Goal: Find specific page/section: Find specific page/section

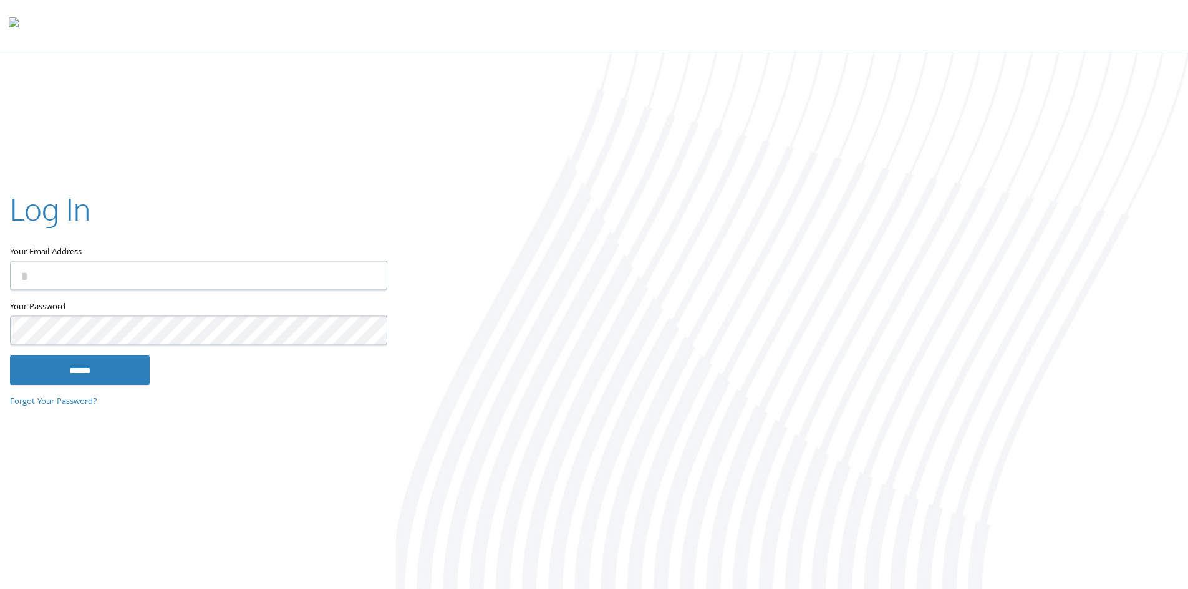
type input "**********"
click at [113, 364] on input "******" at bounding box center [80, 370] width 140 height 30
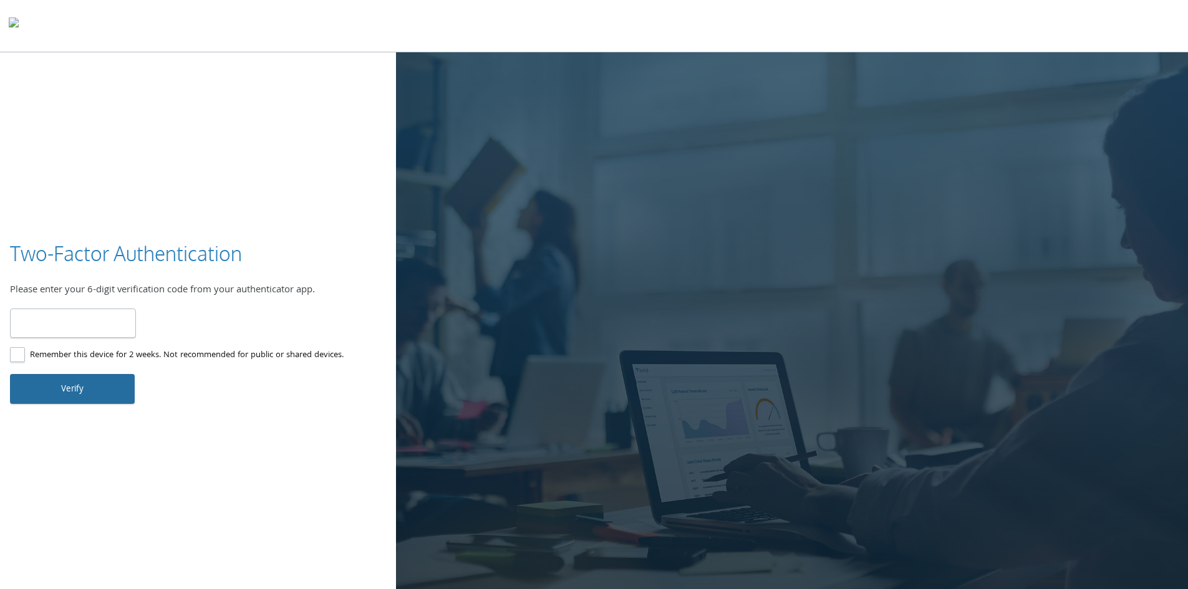
type input "******"
click at [108, 390] on button "Verify" at bounding box center [72, 389] width 125 height 30
